Goal: Information Seeking & Learning: Learn about a topic

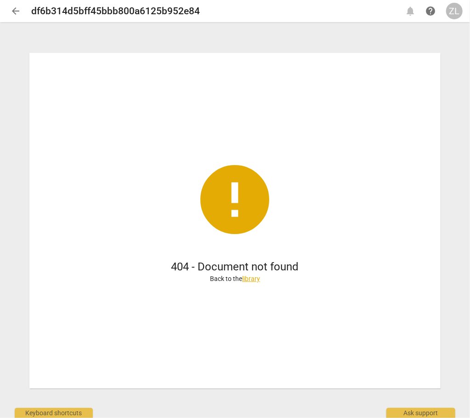
click at [14, 19] on div "arrow_back df6b314d5bff45bbb800a6125b952e84 notifications help ZL" at bounding box center [234, 11] width 455 height 22
click at [12, 11] on span "arrow_back" at bounding box center [15, 11] width 11 height 11
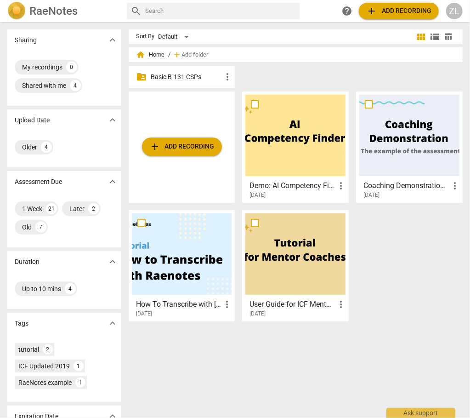
click at [163, 74] on p "Basic B-131 CSPs" at bounding box center [187, 77] width 72 height 10
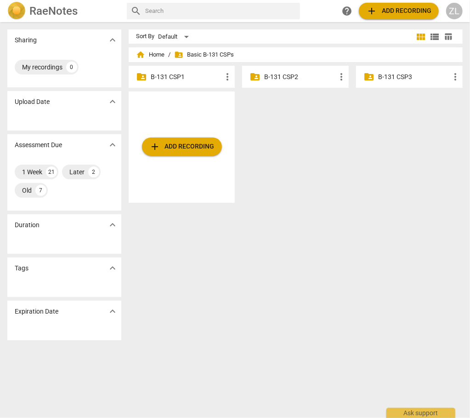
click at [275, 80] on p "B-131 CSP2" at bounding box center [300, 77] width 72 height 10
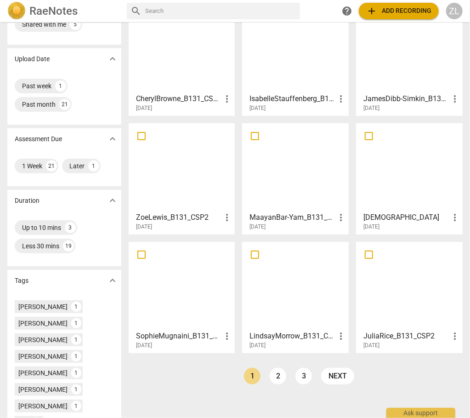
scroll to position [63, 0]
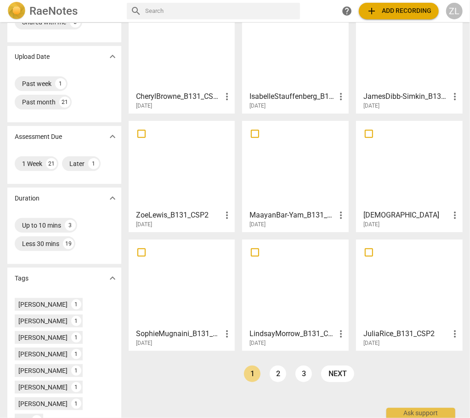
click at [176, 381] on div "home Home / folder_shared Basic B-131 CSPs / folder_shared B-131 CSP2 CherylBro…" at bounding box center [299, 191] width 341 height 406
click at [279, 82] on div at bounding box center [295, 46] width 100 height 81
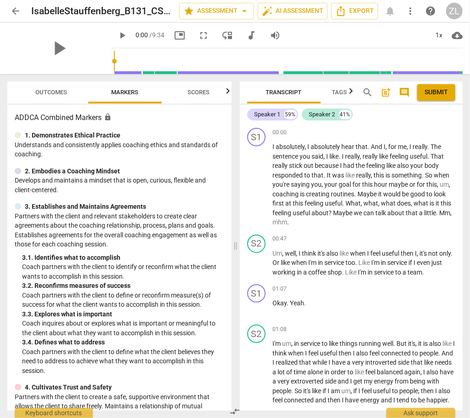
click at [14, 10] on span "arrow_back" at bounding box center [15, 11] width 11 height 11
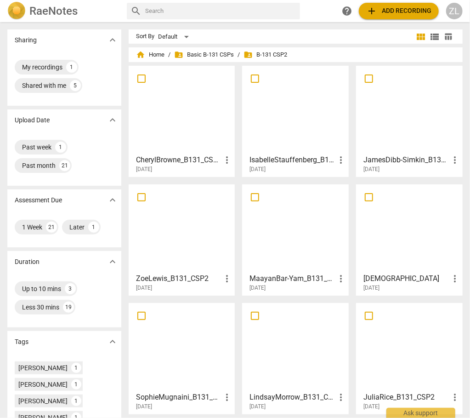
click at [195, 237] on div at bounding box center [182, 227] width 100 height 81
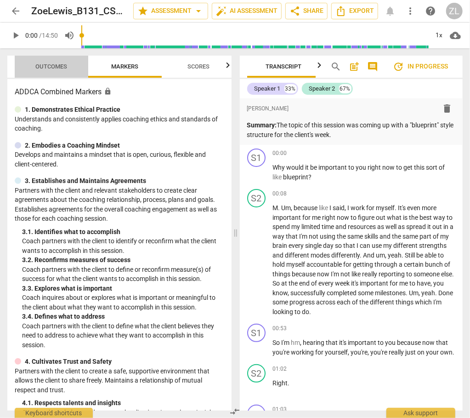
click at [66, 65] on span "Outcomes" at bounding box center [52, 66] width 32 height 7
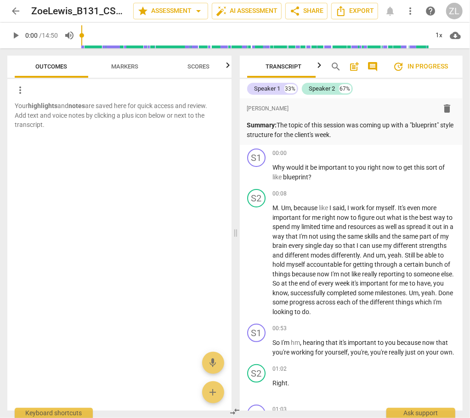
click at [199, 76] on button "Scores" at bounding box center [199, 67] width 74 height 22
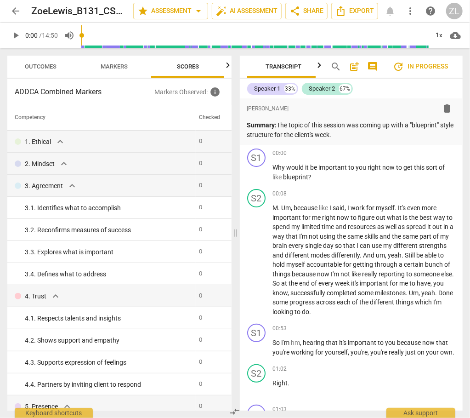
scroll to position [0, 11]
click at [8, 13] on span "arrow_back" at bounding box center [15, 11] width 17 height 11
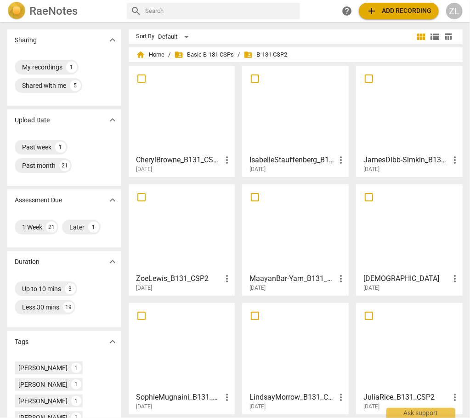
scroll to position [184, 0]
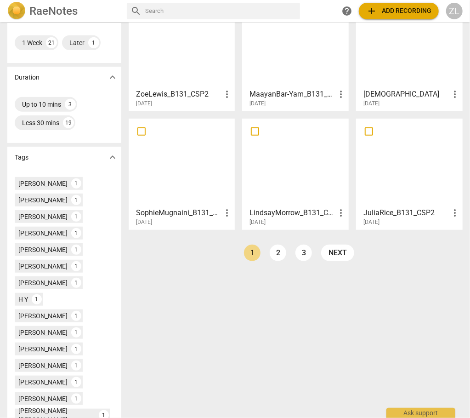
click at [420, 218] on div "[DATE]" at bounding box center [411, 222] width 97 height 8
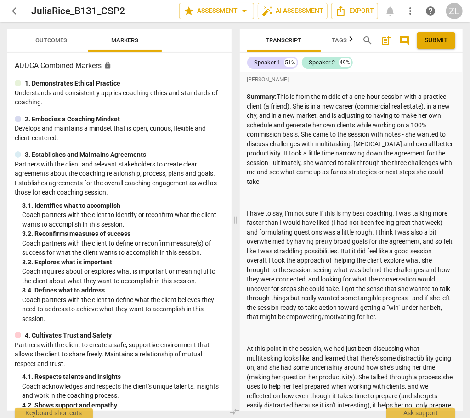
click at [167, 209] on div "3. 1. Identifies what to accomplish" at bounding box center [123, 206] width 202 height 10
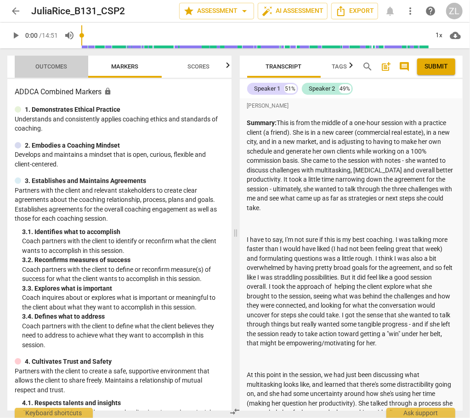
click at [73, 74] on button "Outcomes" at bounding box center [52, 67] width 74 height 22
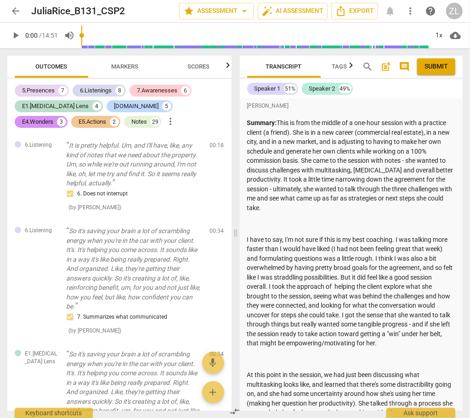
click at [179, 74] on button "Scores" at bounding box center [199, 67] width 74 height 22
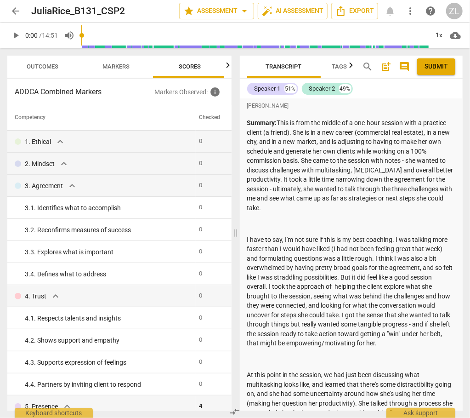
scroll to position [0, 11]
click at [33, 65] on span "Outcomes" at bounding box center [41, 66] width 32 height 7
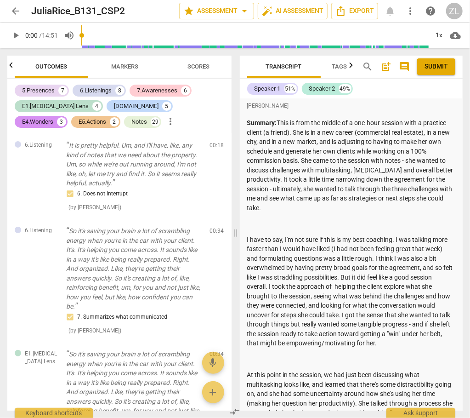
scroll to position [0, 0]
click at [131, 123] on div "Notes" at bounding box center [139, 121] width 16 height 9
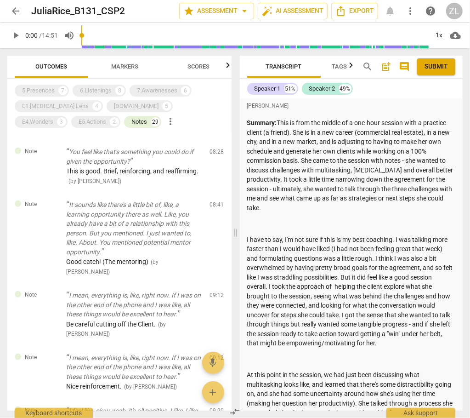
scroll to position [1769, 0]
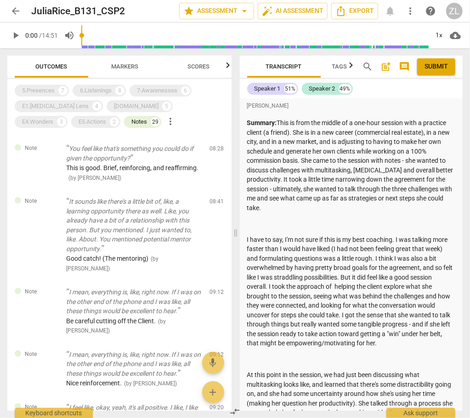
click at [130, 292] on p "I mean, everything is, like, right now. If I was on the other end of the phone …" at bounding box center [134, 301] width 136 height 28
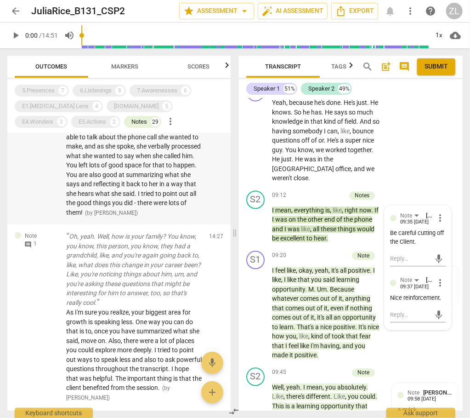
scroll to position [3119, 0]
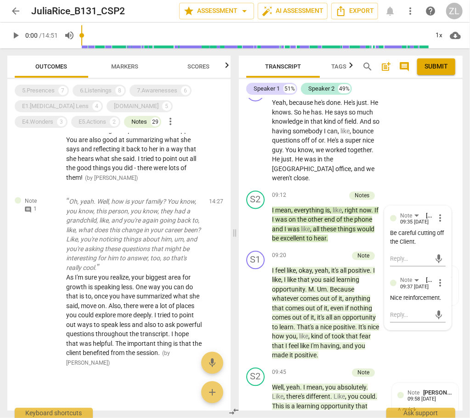
click at [79, 379] on div at bounding box center [118, 382] width 223 height 16
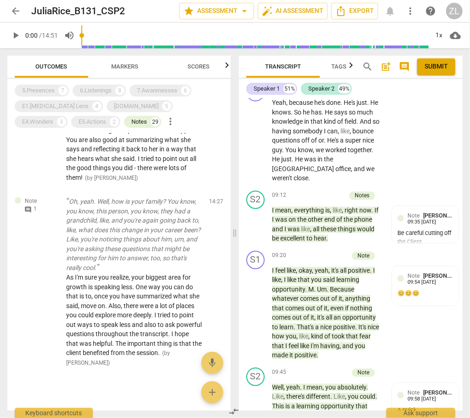
click at [19, 16] on span "arrow_back" at bounding box center [15, 11] width 11 height 11
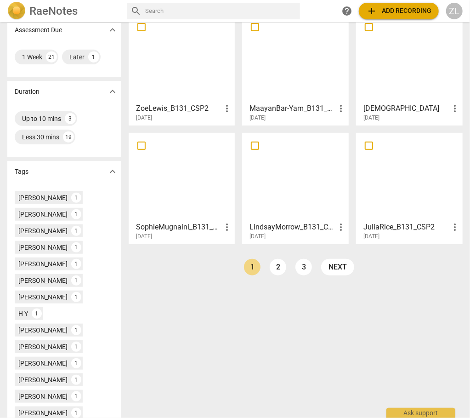
scroll to position [172, 0]
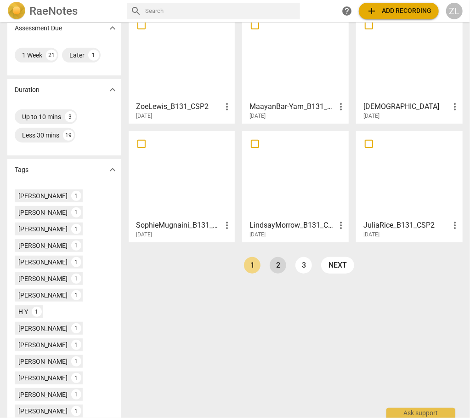
click at [276, 261] on link "2" at bounding box center [278, 265] width 17 height 17
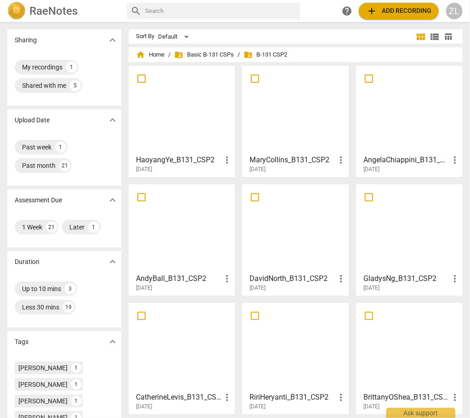
click at [311, 234] on div at bounding box center [295, 227] width 100 height 81
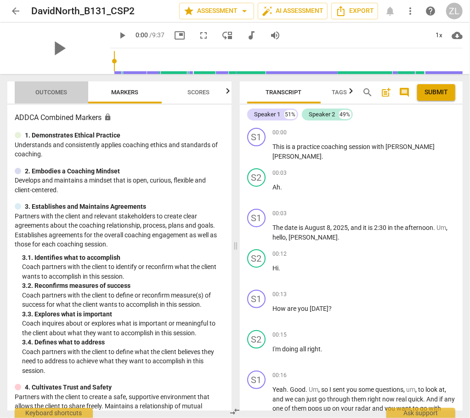
click at [74, 95] on span "Outcomes" at bounding box center [52, 92] width 54 height 12
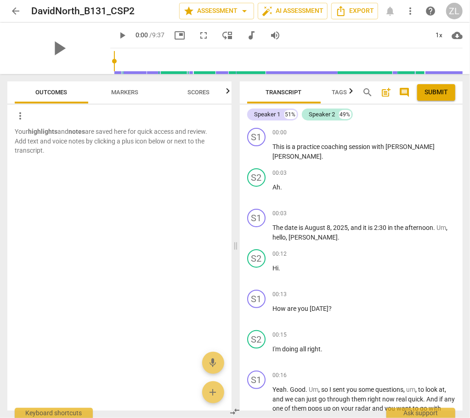
click at [16, 9] on span "arrow_back" at bounding box center [15, 11] width 11 height 11
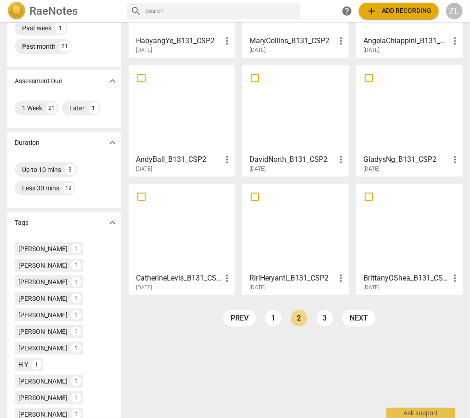
scroll to position [119, 0]
click at [198, 271] on div "CatherineLevis_B131_CSP2 more_vert [DATE]" at bounding box center [182, 279] width 101 height 23
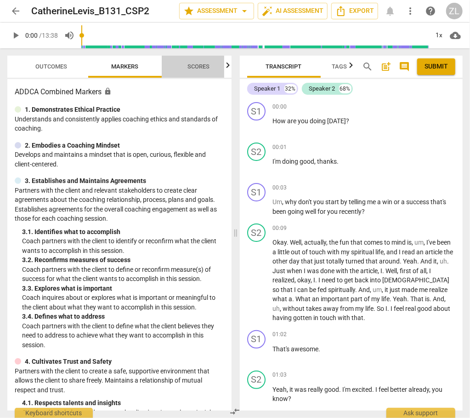
click at [202, 71] on span "Scores" at bounding box center [198, 67] width 44 height 12
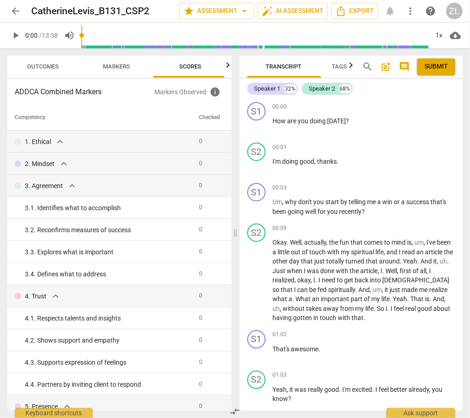
scroll to position [0, 11]
click at [59, 61] on span "Outcomes" at bounding box center [41, 67] width 54 height 12
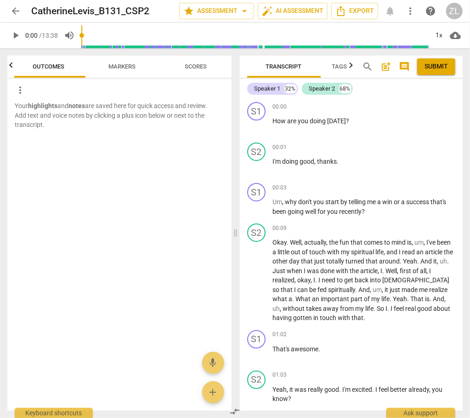
scroll to position [0, 0]
click at [15, 11] on span "arrow_back" at bounding box center [15, 11] width 11 height 11
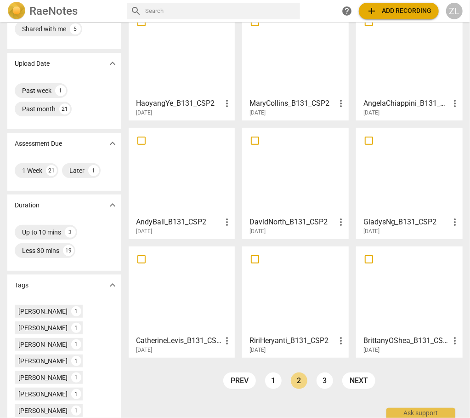
scroll to position [92, 0]
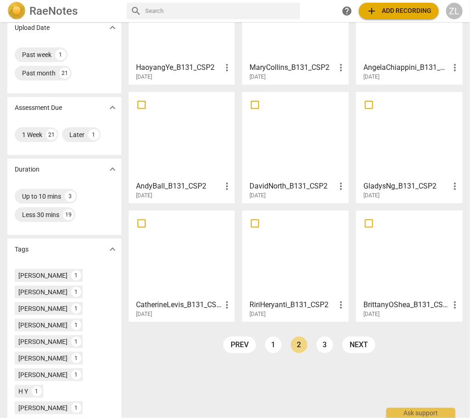
click at [361, 249] on div at bounding box center [409, 254] width 100 height 81
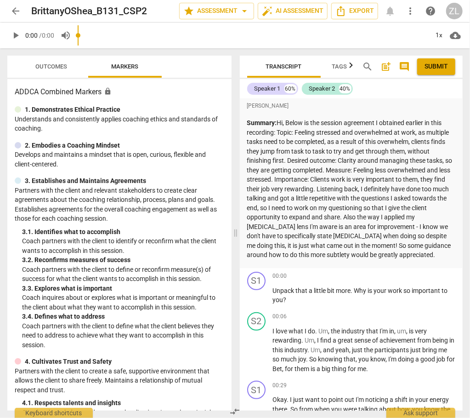
click at [54, 39] on span "/ 0:00" at bounding box center [46, 35] width 15 height 7
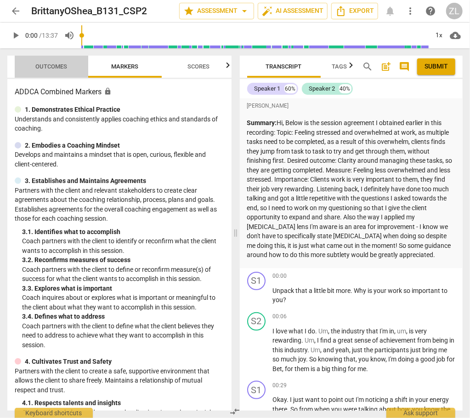
click at [52, 60] on button "Outcomes" at bounding box center [52, 67] width 74 height 22
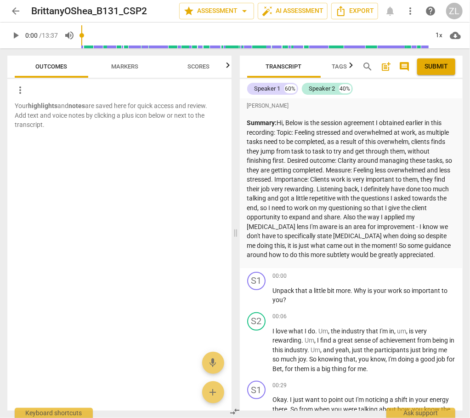
click at [184, 60] on button "Scores" at bounding box center [199, 67] width 74 height 22
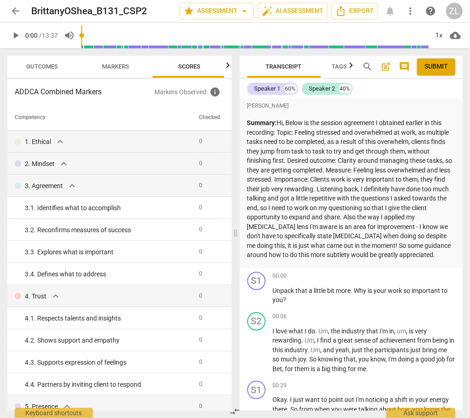
scroll to position [0, 11]
click at [23, 12] on span "arrow_back" at bounding box center [15, 11] width 17 height 11
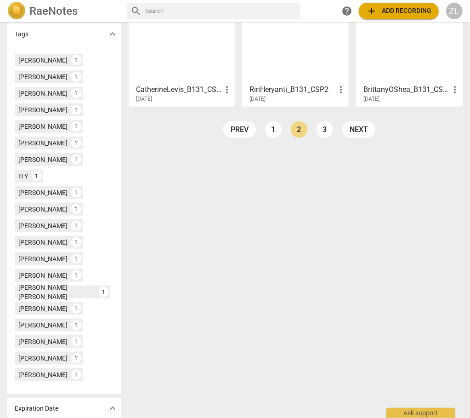
scroll to position [332, 0]
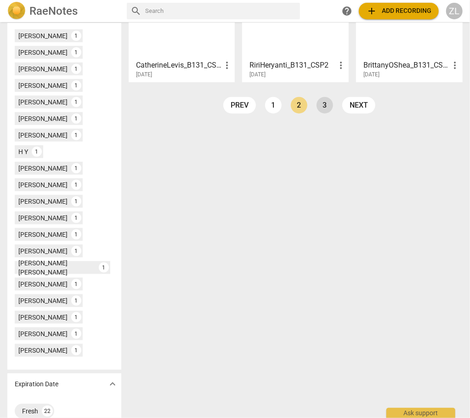
click at [326, 104] on link "3" at bounding box center [325, 105] width 17 height 17
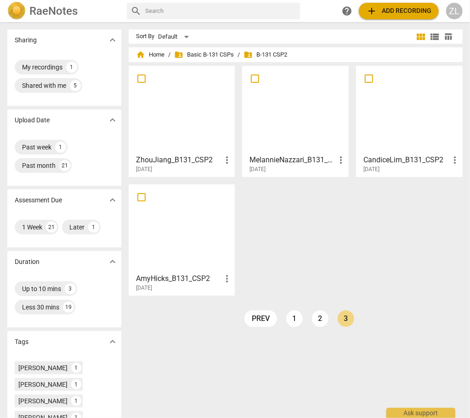
click at [208, 123] on div at bounding box center [182, 109] width 100 height 81
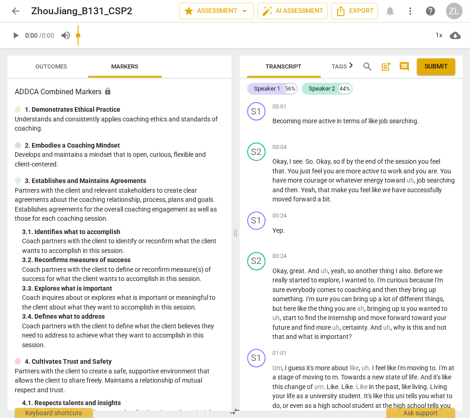
click at [46, 45] on div "play_arrow 0:00 / 0:00 volume_up 1x cloud_download" at bounding box center [234, 36] width 455 height 26
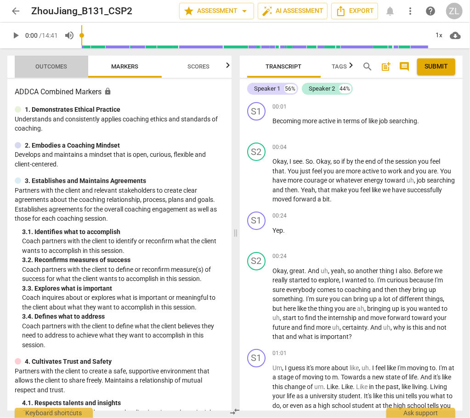
click at [50, 59] on button "Outcomes" at bounding box center [52, 67] width 74 height 22
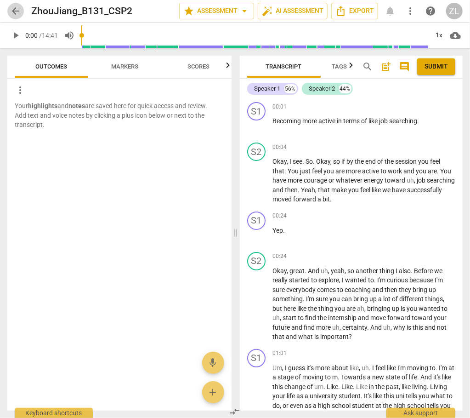
click at [13, 15] on span "arrow_back" at bounding box center [15, 11] width 11 height 11
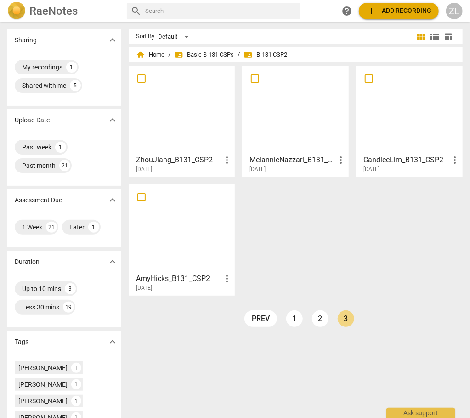
click at [195, 236] on div at bounding box center [182, 227] width 100 height 81
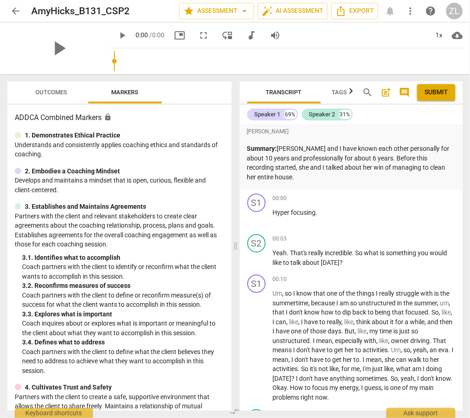
click at [61, 44] on div "arrow_back AmyHicks_B131_CSP2 edit star Assessment arrow_drop_down auto_fix_hig…" at bounding box center [235, 209] width 470 height 418
click at [65, 89] on span "Outcomes" at bounding box center [52, 92] width 32 height 7
